Goal: Task Accomplishment & Management: Complete application form

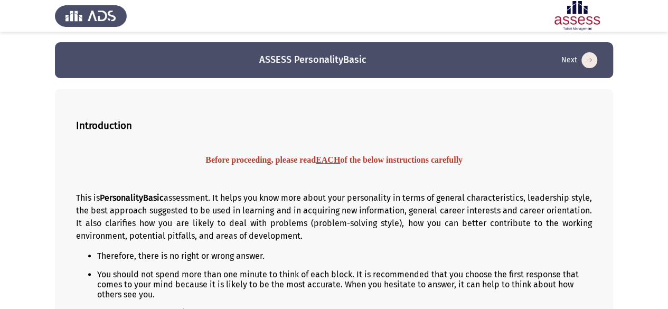
scroll to position [130, 0]
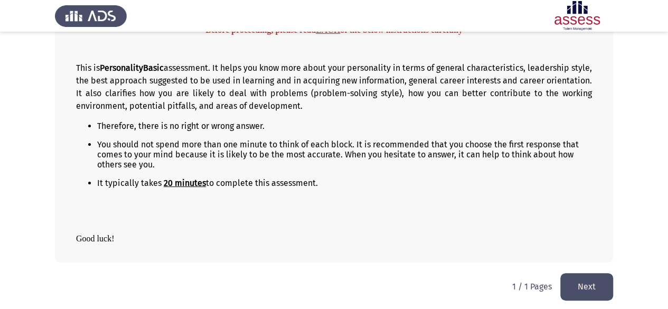
click at [572, 287] on button "Next" at bounding box center [586, 286] width 53 height 27
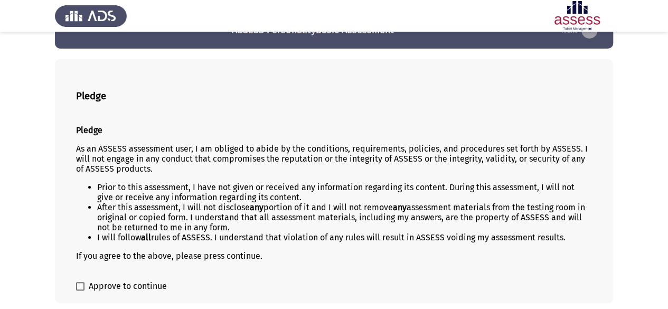
scroll to position [70, 0]
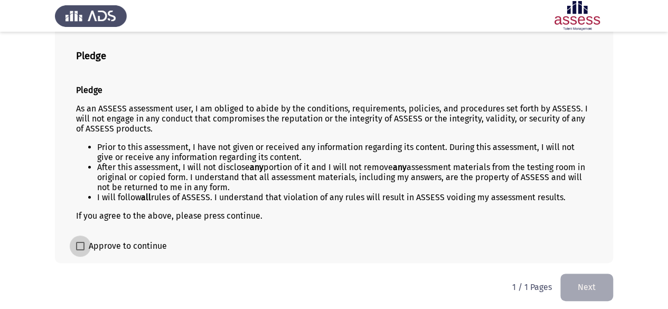
click at [128, 240] on span "Approve to continue" at bounding box center [128, 246] width 78 height 13
click at [80, 250] on input "Approve to continue" at bounding box center [80, 250] width 1 height 1
checkbox input "true"
click at [579, 285] on button "Next" at bounding box center [586, 286] width 53 height 27
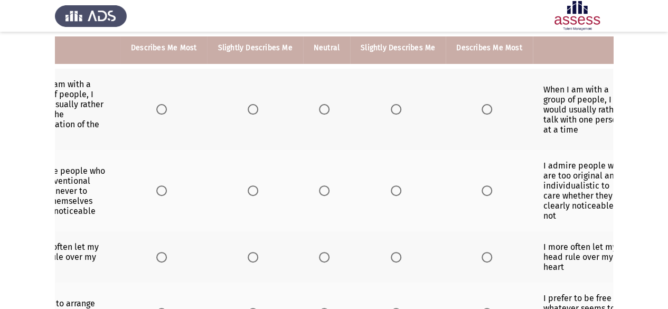
scroll to position [0, 49]
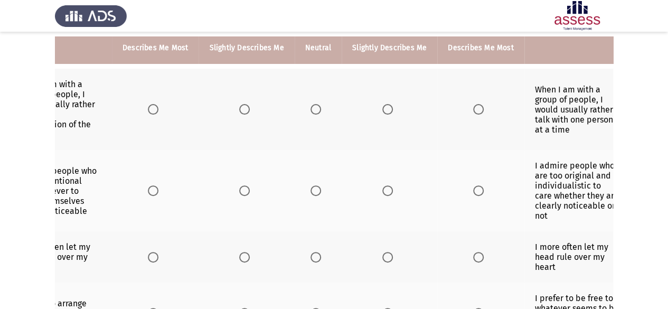
click at [314, 115] on th at bounding box center [318, 109] width 47 height 81
click at [314, 114] on span "Select an option" at bounding box center [315, 109] width 11 height 11
click at [314, 114] on input "Select an option" at bounding box center [315, 109] width 11 height 11
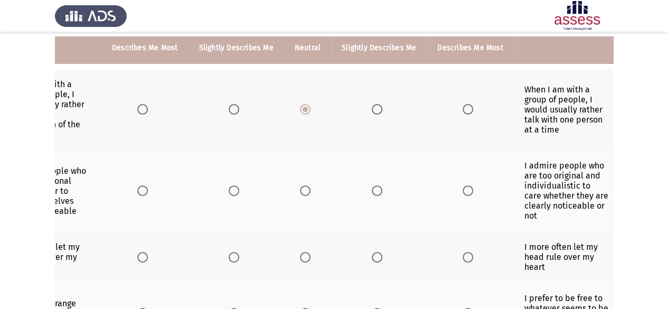
scroll to position [0, 0]
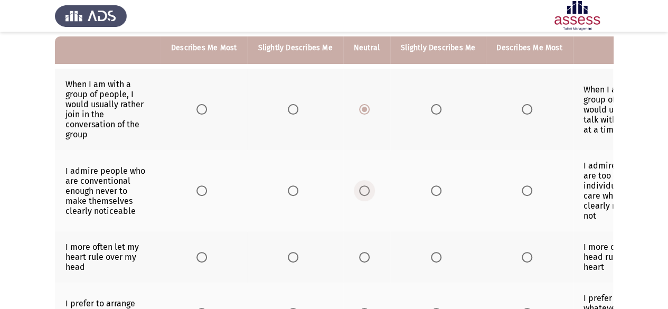
click at [363, 192] on span "Select an option" at bounding box center [364, 190] width 11 height 11
click at [363, 192] on input "Select an option" at bounding box center [364, 190] width 11 height 11
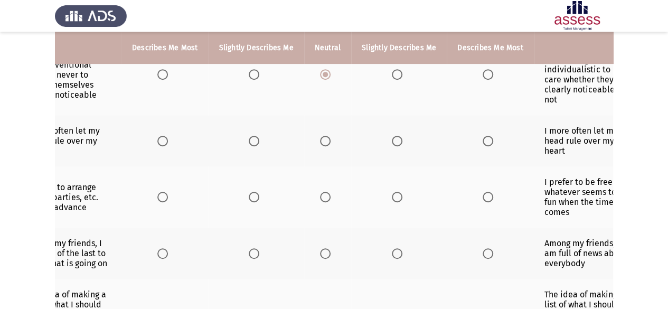
scroll to position [0, 59]
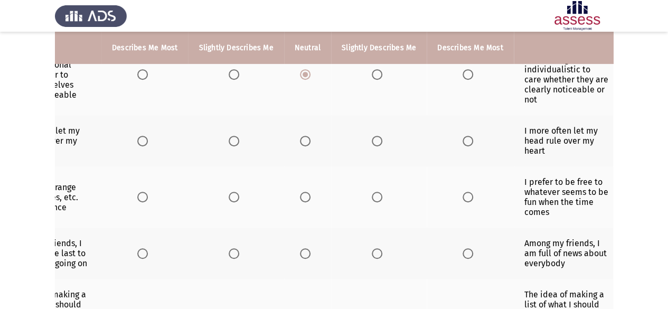
click at [306, 138] on span "Select an option" at bounding box center [305, 141] width 11 height 11
click at [306, 138] on input "Select an option" at bounding box center [305, 141] width 11 height 11
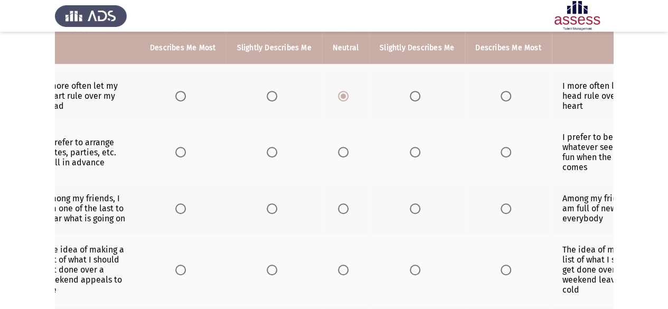
scroll to position [0, 0]
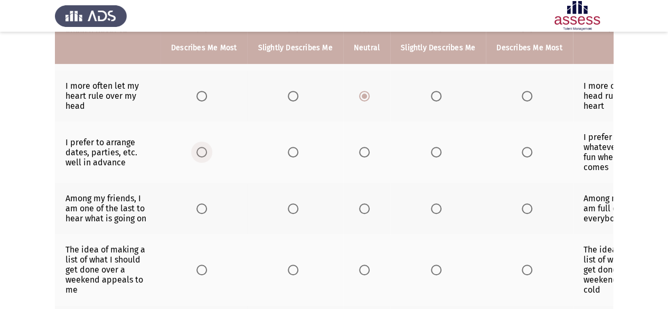
click at [200, 150] on span "Select an option" at bounding box center [201, 152] width 11 height 11
click at [200, 150] on input "Select an option" at bounding box center [201, 152] width 11 height 11
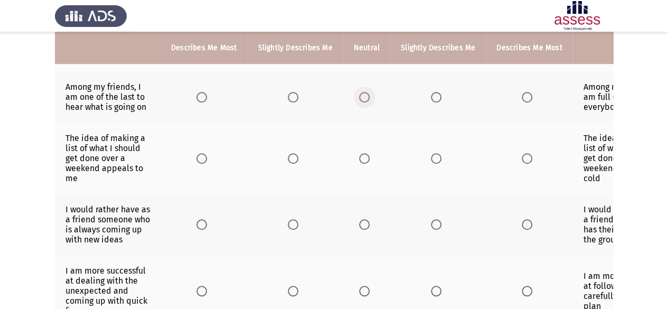
click at [361, 95] on span "Select an option" at bounding box center [364, 97] width 11 height 11
click at [361, 95] on input "Select an option" at bounding box center [364, 97] width 11 height 11
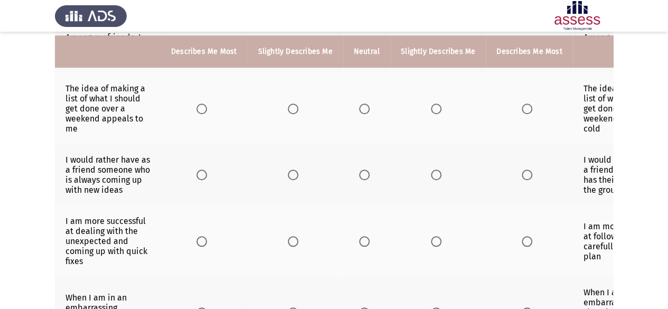
scroll to position [426, 0]
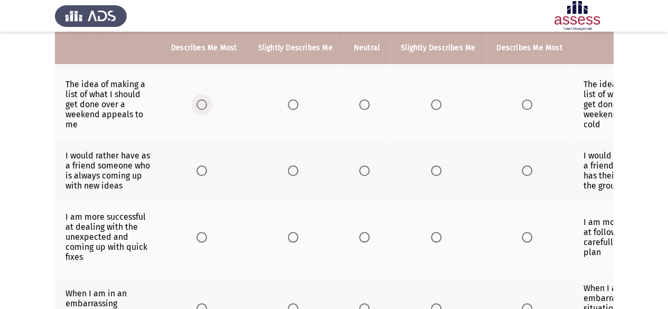
click at [202, 101] on span "Select an option" at bounding box center [201, 104] width 11 height 11
click at [202, 101] on input "Select an option" at bounding box center [201, 104] width 11 height 11
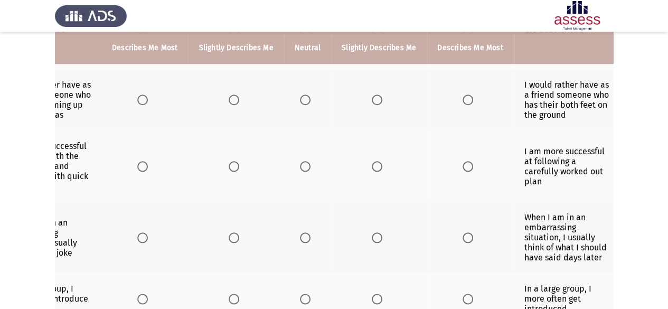
scroll to position [0, 0]
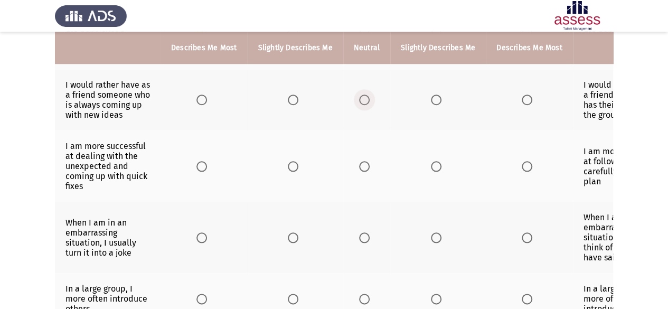
click at [362, 94] on span "Select an option" at bounding box center [364, 99] width 11 height 11
click at [362, 94] on input "Select an option" at bounding box center [364, 99] width 11 height 11
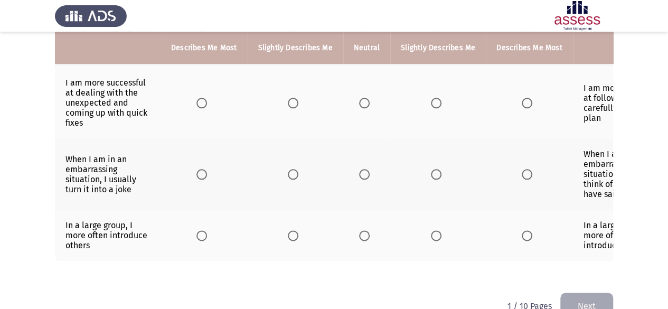
scroll to position [0, 59]
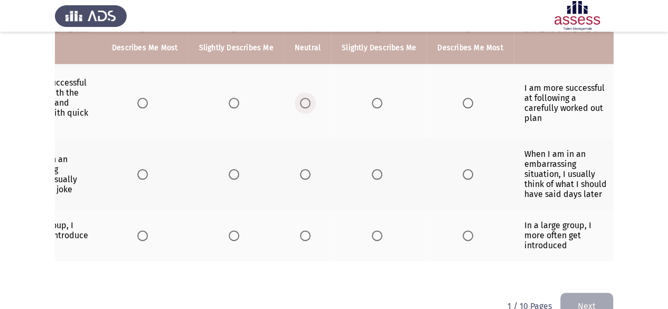
click at [305, 98] on span "Select an option" at bounding box center [305, 103] width 11 height 11
click at [305, 98] on input "Select an option" at bounding box center [305, 103] width 11 height 11
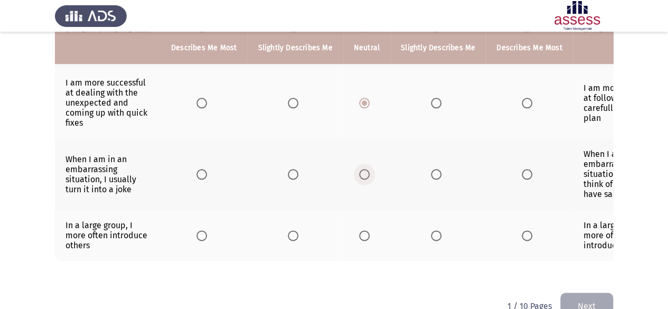
click at [362, 169] on span "Select an option" at bounding box center [364, 174] width 11 height 11
click at [362, 169] on input "Select an option" at bounding box center [364, 174] width 11 height 11
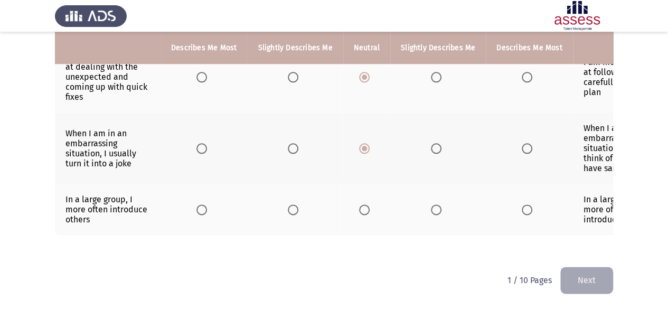
click at [433, 204] on span "Select an option" at bounding box center [436, 209] width 11 height 11
click at [433, 204] on input "Select an option" at bounding box center [436, 209] width 11 height 11
click at [593, 277] on button "Next" at bounding box center [586, 280] width 53 height 27
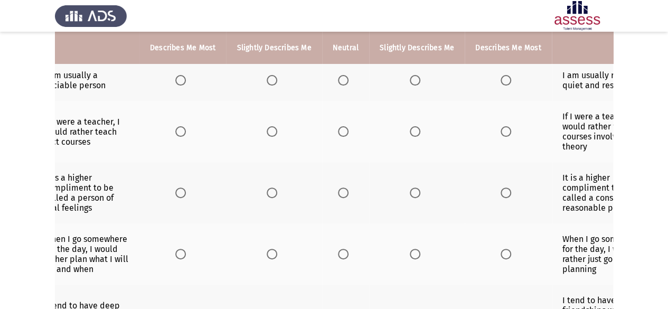
scroll to position [0, 21]
click at [342, 82] on span "Select an option" at bounding box center [343, 80] width 11 height 11
click at [342, 82] on input "Select an option" at bounding box center [343, 80] width 11 height 11
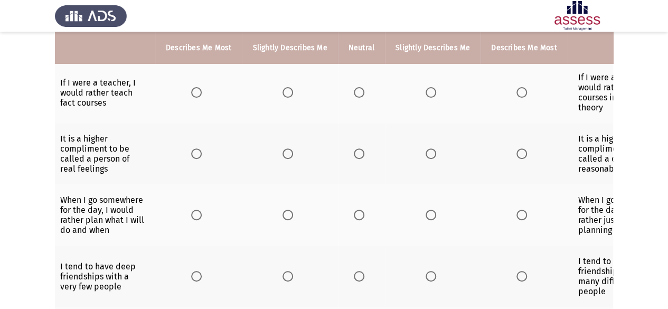
scroll to position [0, 5]
click at [199, 94] on span "Select an option" at bounding box center [196, 92] width 11 height 11
click at [199, 94] on input "Select an option" at bounding box center [196, 92] width 11 height 11
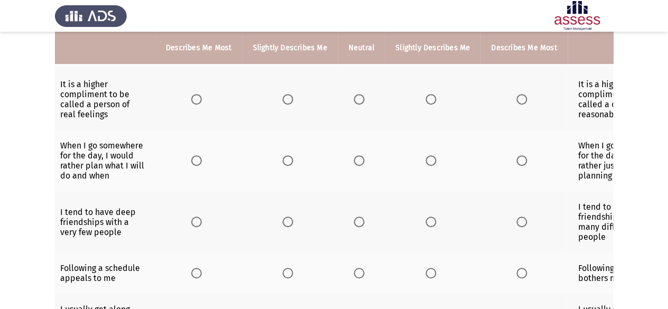
scroll to position [0, 0]
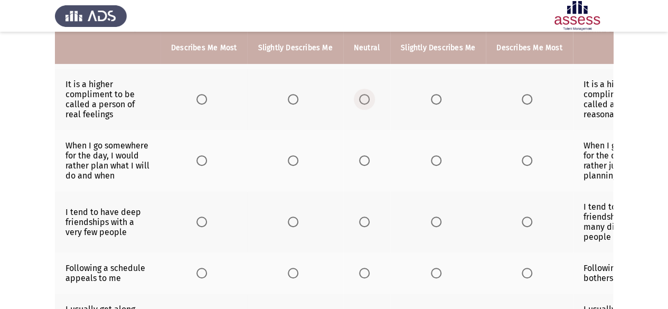
click at [364, 97] on span "Select an option" at bounding box center [364, 99] width 11 height 11
click at [364, 97] on input "Select an option" at bounding box center [364, 99] width 11 height 11
click at [295, 100] on span "Select an option" at bounding box center [293, 99] width 11 height 11
click at [295, 100] on input "Select an option" at bounding box center [293, 99] width 11 height 11
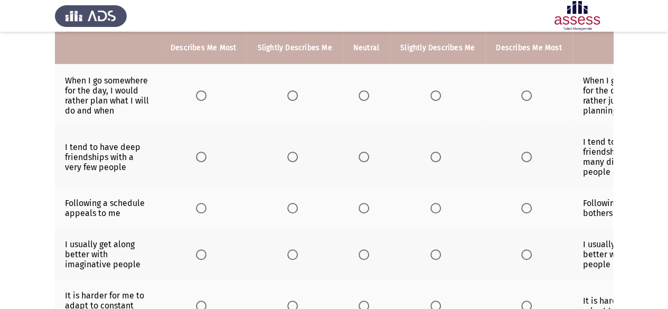
scroll to position [268, 0]
click at [200, 93] on span "Select an option" at bounding box center [201, 94] width 11 height 11
click at [200, 93] on input "Select an option" at bounding box center [201, 94] width 11 height 11
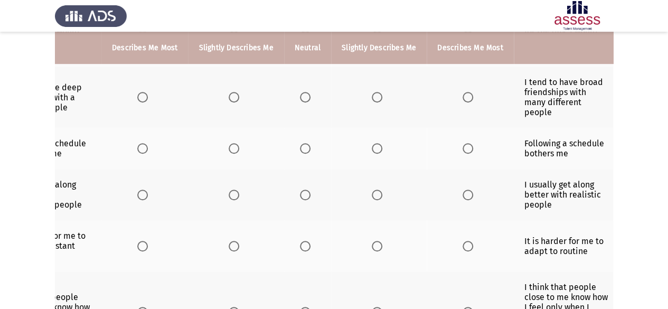
scroll to position [0, 0]
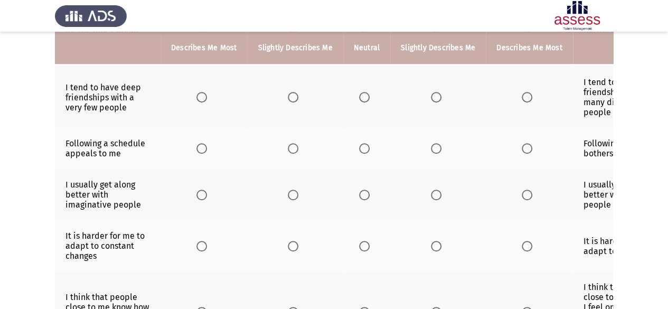
click at [361, 98] on th at bounding box center [366, 97] width 47 height 61
click at [361, 98] on span "Select an option" at bounding box center [364, 97] width 11 height 11
click at [361, 98] on input "Select an option" at bounding box center [364, 97] width 11 height 11
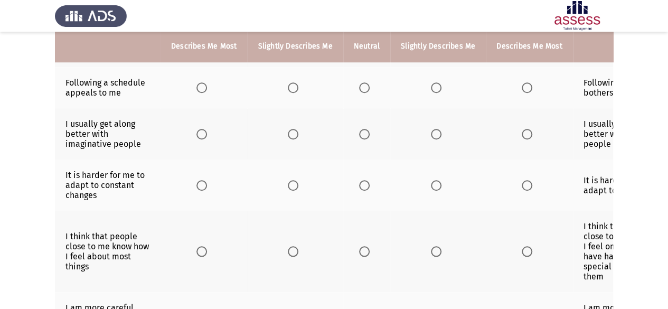
scroll to position [387, 0]
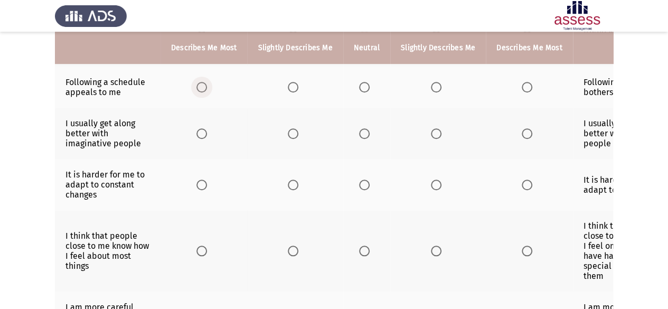
click at [201, 84] on span "Select an option" at bounding box center [201, 87] width 11 height 11
click at [201, 84] on input "Select an option" at bounding box center [201, 87] width 11 height 11
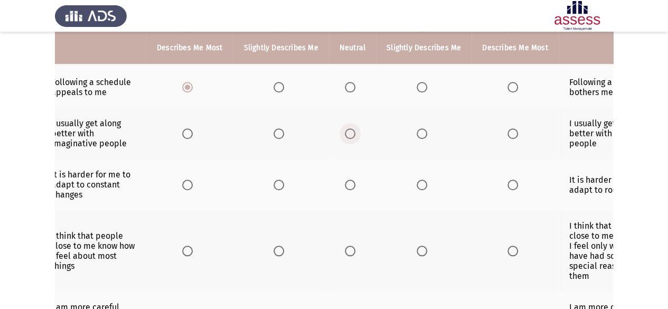
click at [347, 130] on span "Select an option" at bounding box center [350, 133] width 11 height 11
click at [347, 130] on input "Select an option" at bounding box center [350, 133] width 11 height 11
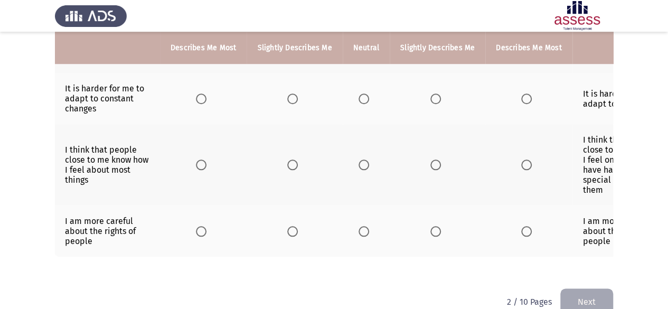
scroll to position [0, 1]
click at [364, 93] on span "Select an option" at bounding box center [363, 98] width 11 height 11
click at [364, 93] on input "Select an option" at bounding box center [363, 98] width 11 height 11
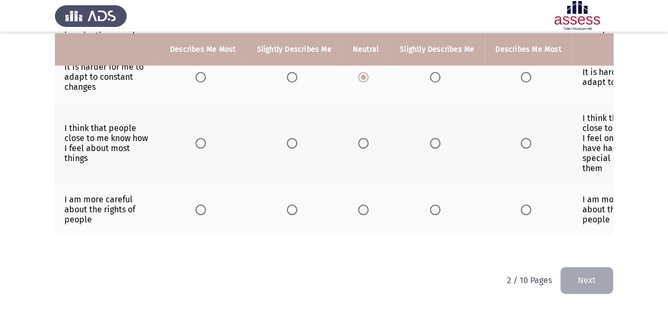
scroll to position [0, 59]
